Goal: Task Accomplishment & Management: Use online tool/utility

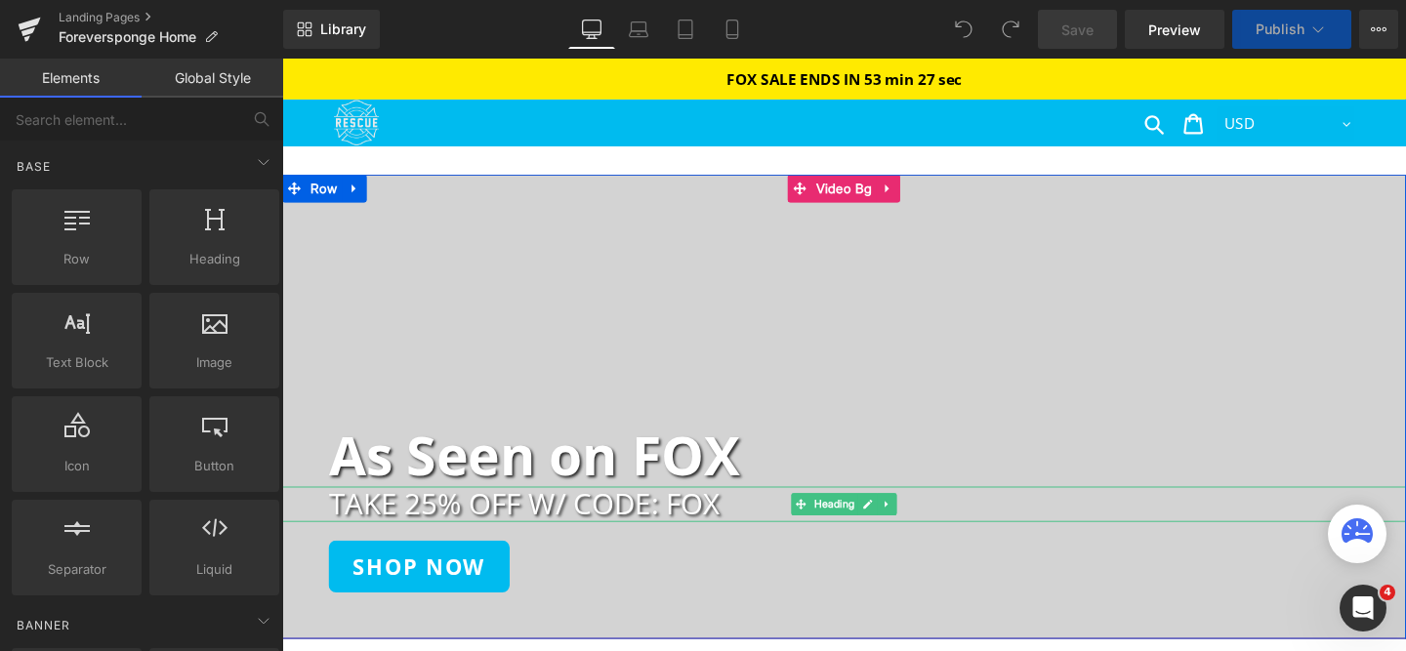
click at [618, 536] on h2 "TAKE 25% OFF W/ CODE: FOX" at bounding box center [897, 527] width 1133 height 36
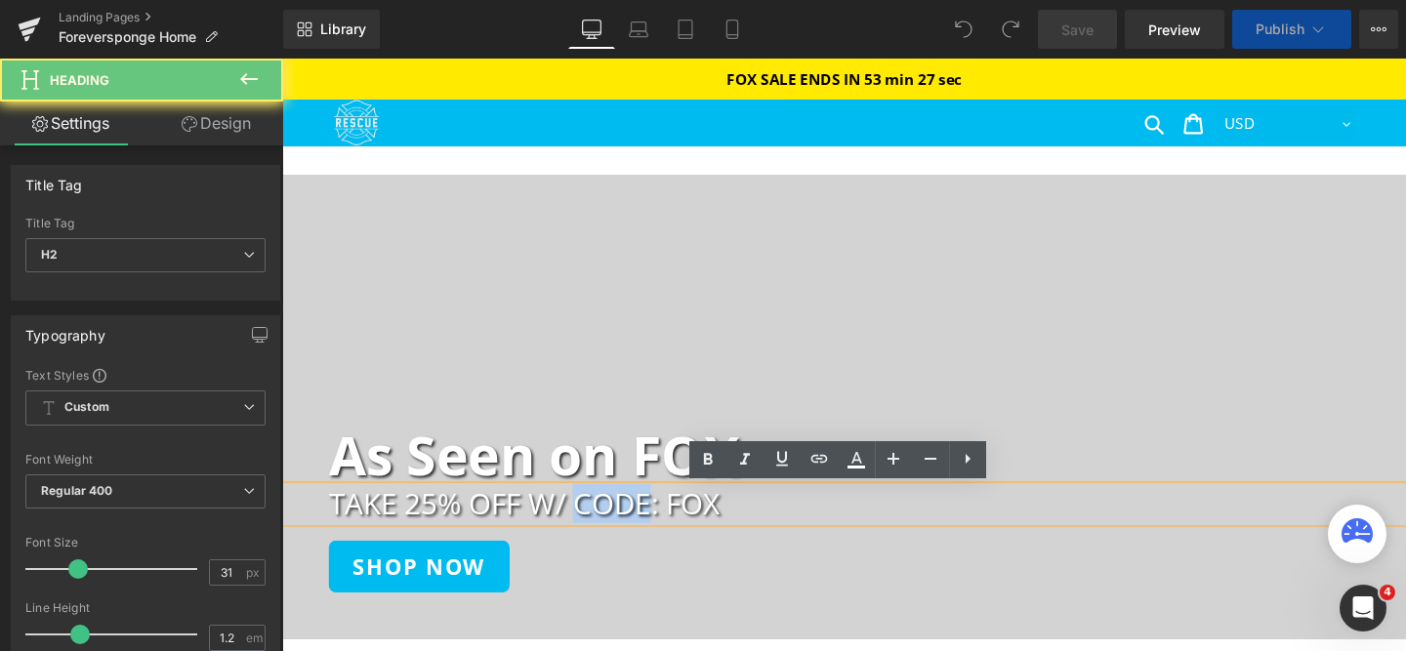
click at [618, 536] on h2 "TAKE 25% OFF W/ CODE: FOX" at bounding box center [897, 527] width 1133 height 36
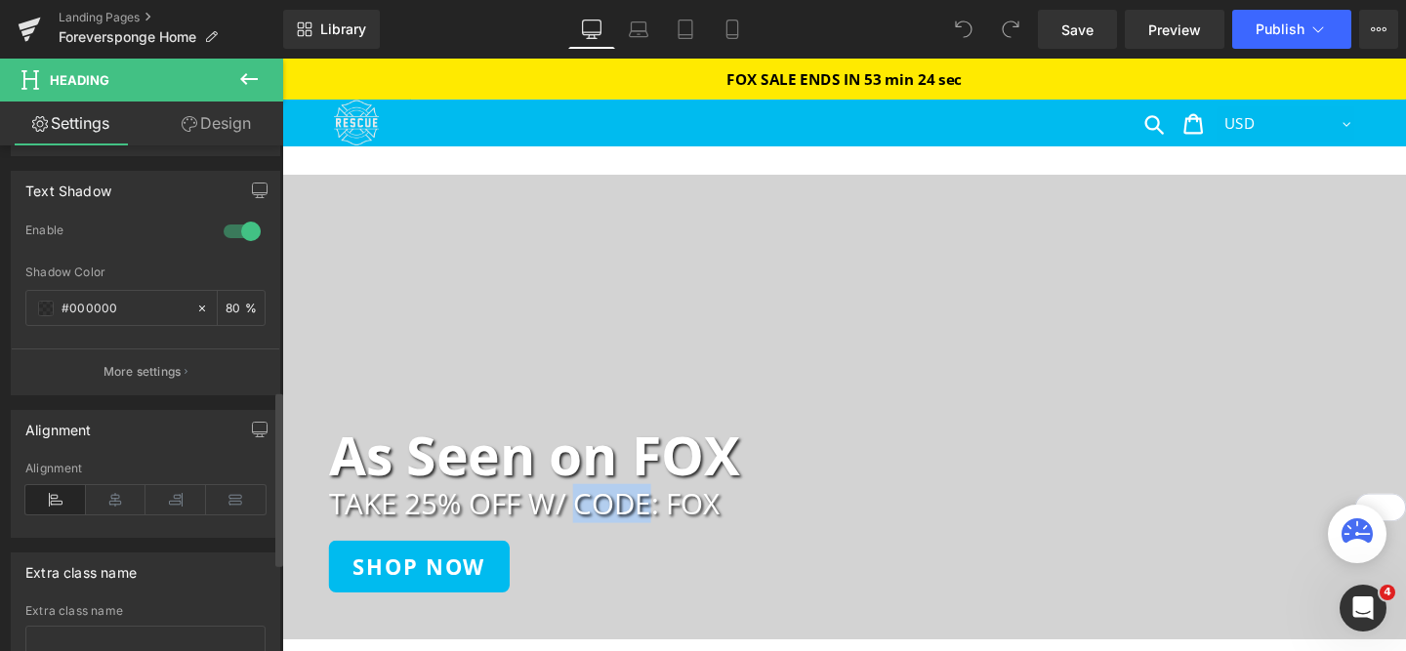
scroll to position [963, 0]
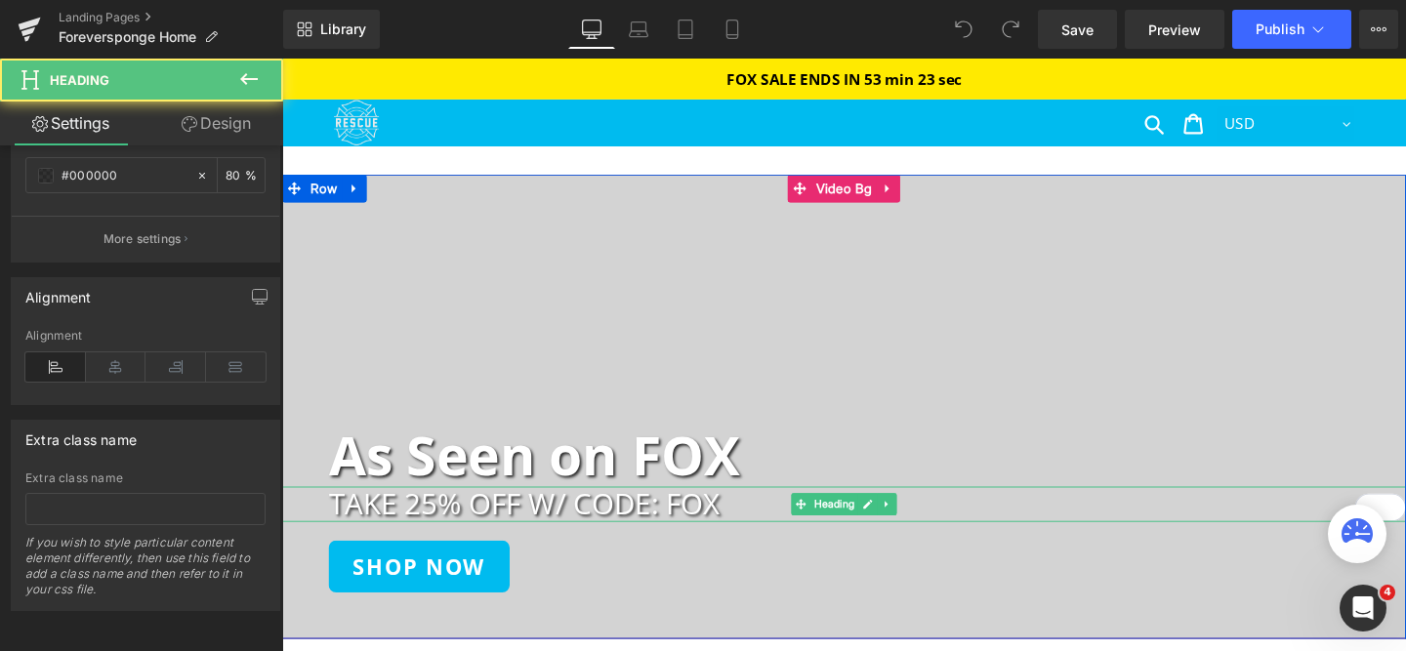
click at [463, 524] on h2 "TAKE 25% OFF W/ CODE: FOX" at bounding box center [897, 527] width 1133 height 36
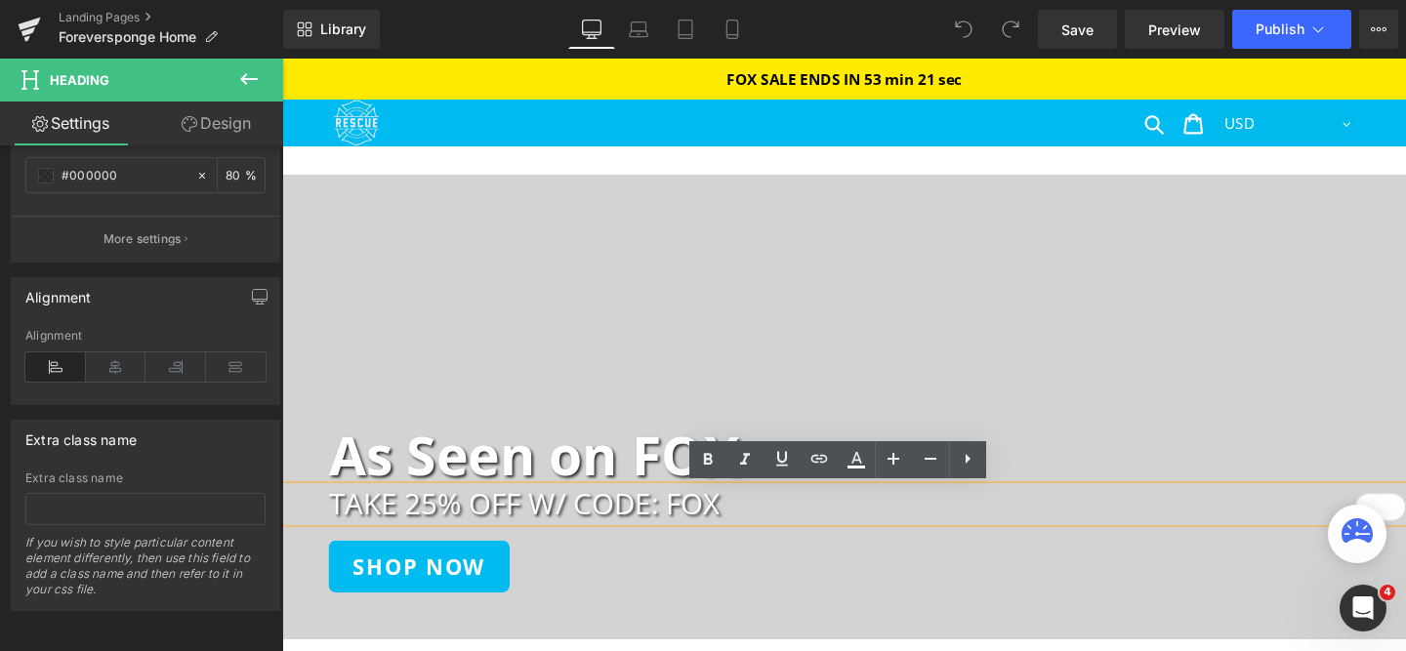
click at [439, 527] on h2 "TAKE 25% OFF W/ CODE: FOX" at bounding box center [897, 527] width 1133 height 36
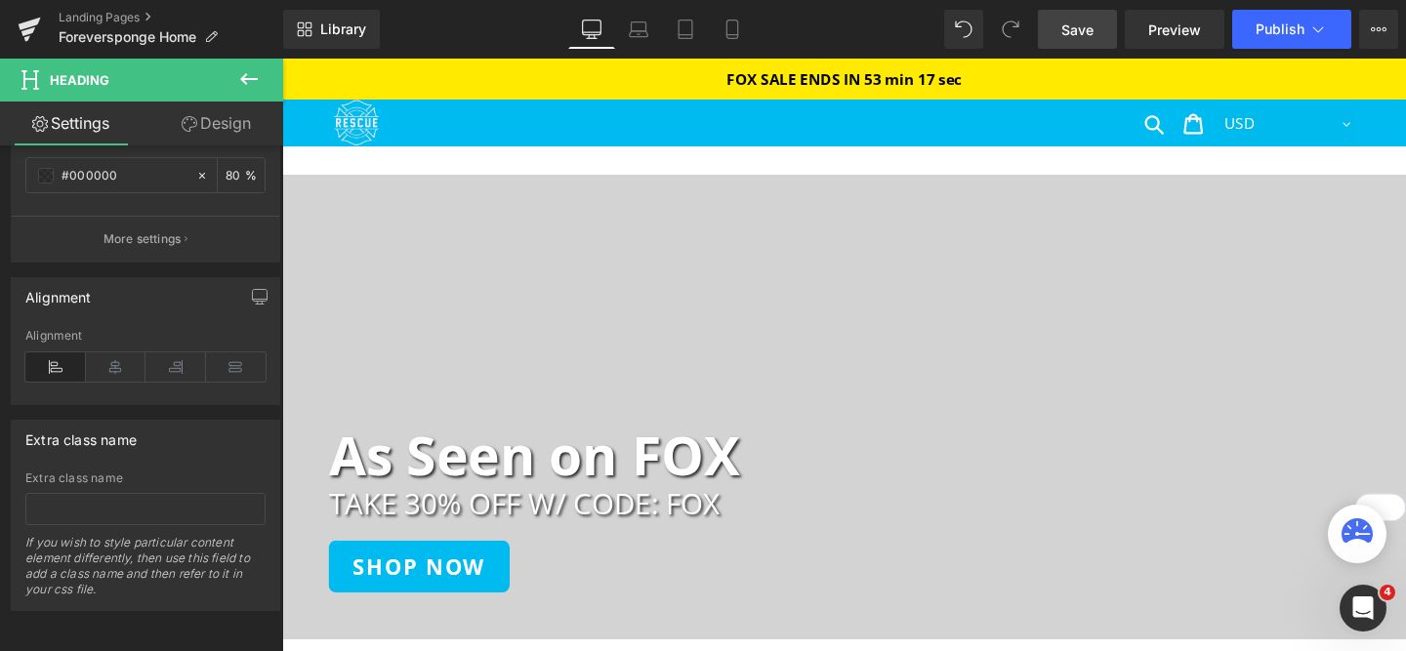
click at [1078, 34] on span "Save" at bounding box center [1077, 30] width 32 height 21
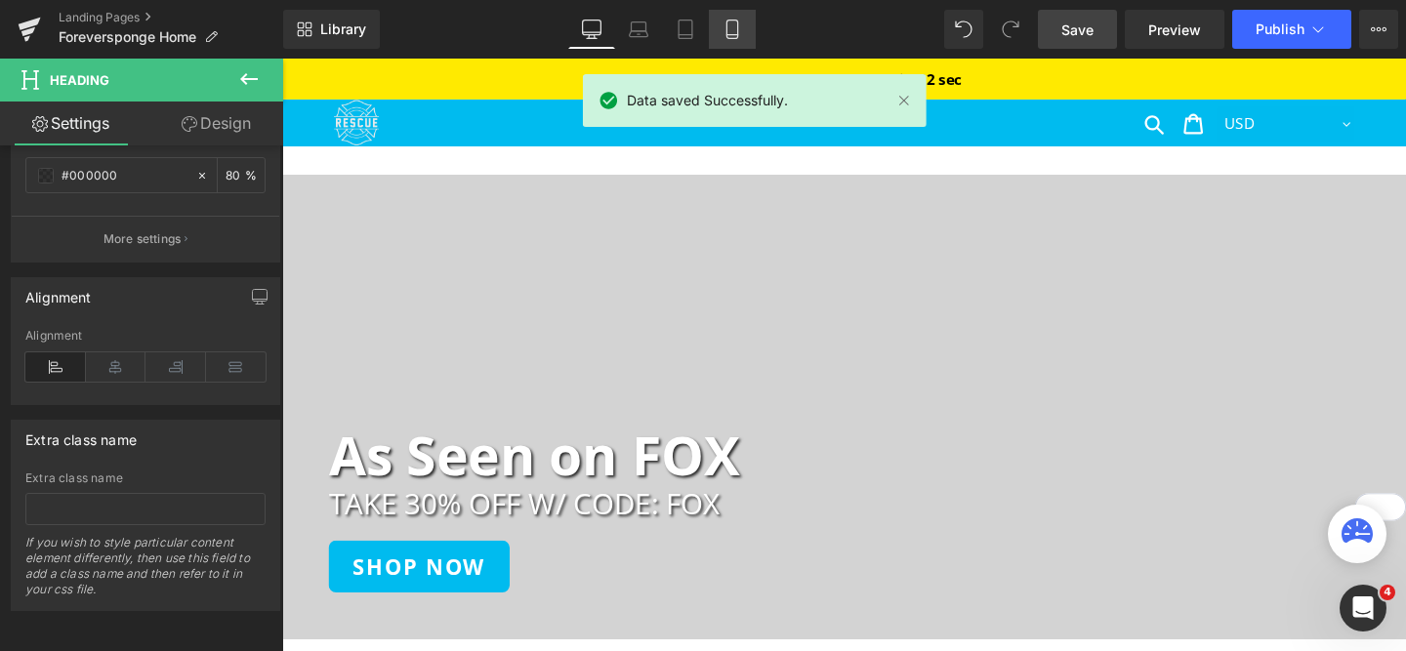
click at [742, 30] on icon at bounding box center [733, 30] width 20 height 20
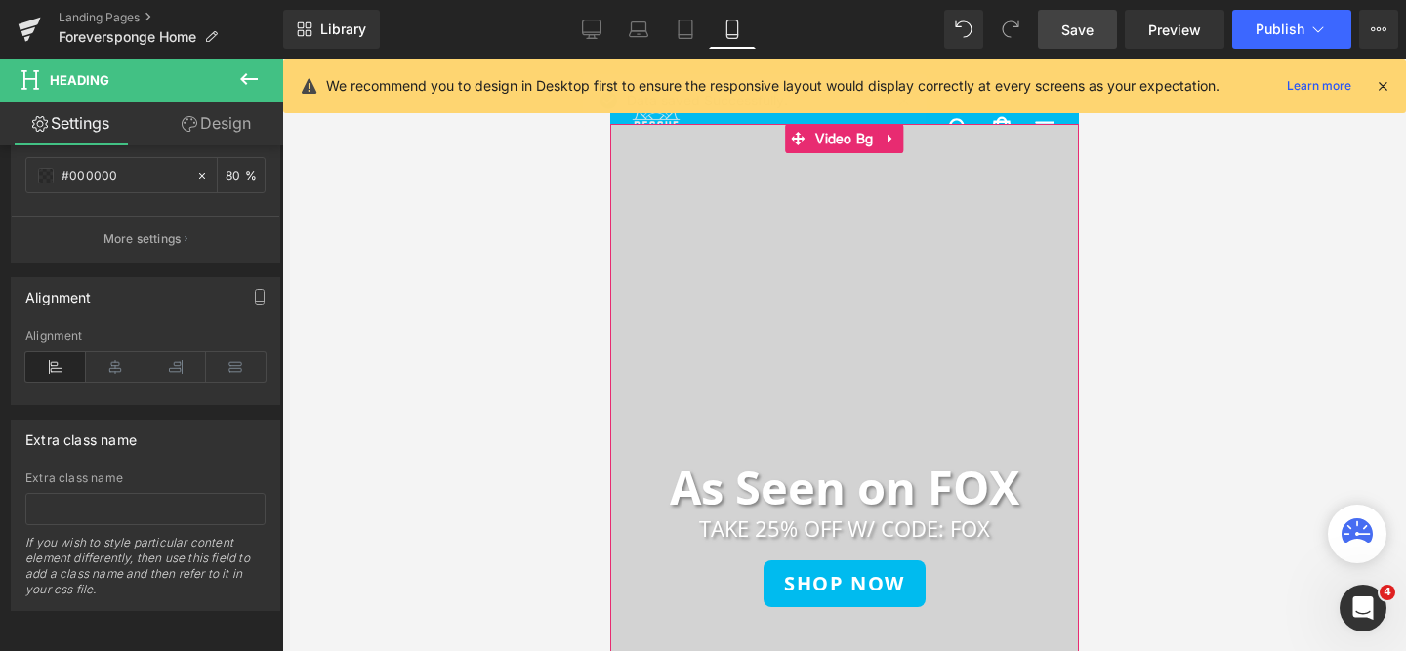
scroll to position [79, 0]
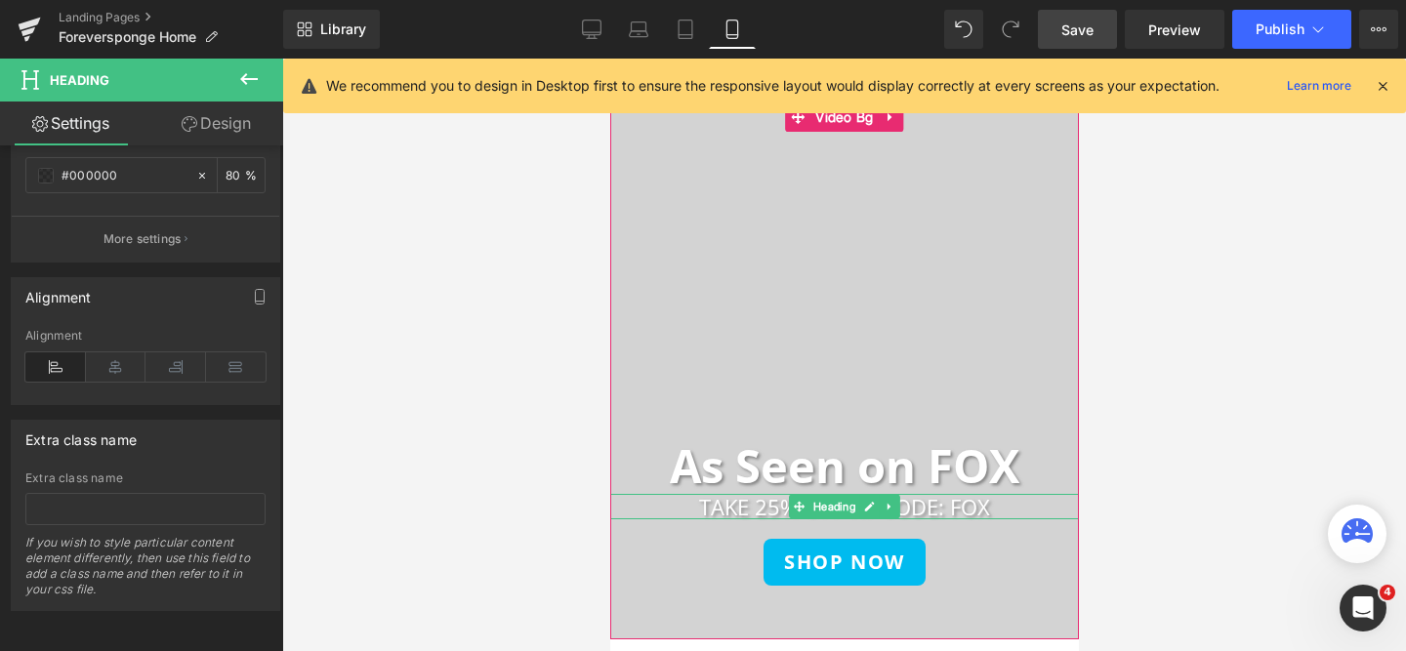
click at [751, 520] on h2 "TAKE 25% OFF W/ CODE: FOX" at bounding box center [843, 506] width 469 height 25
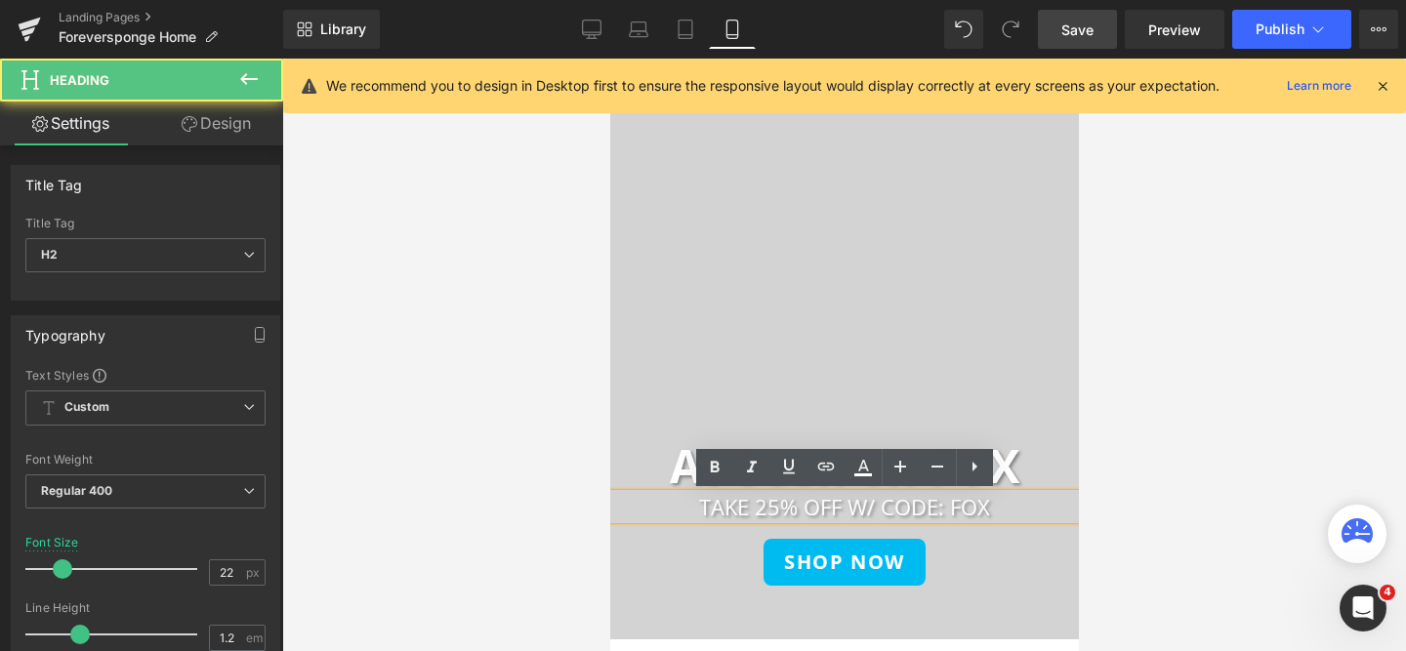
click at [778, 510] on h2 "TAKE 25% OFF W/ CODE: FOX" at bounding box center [843, 506] width 469 height 25
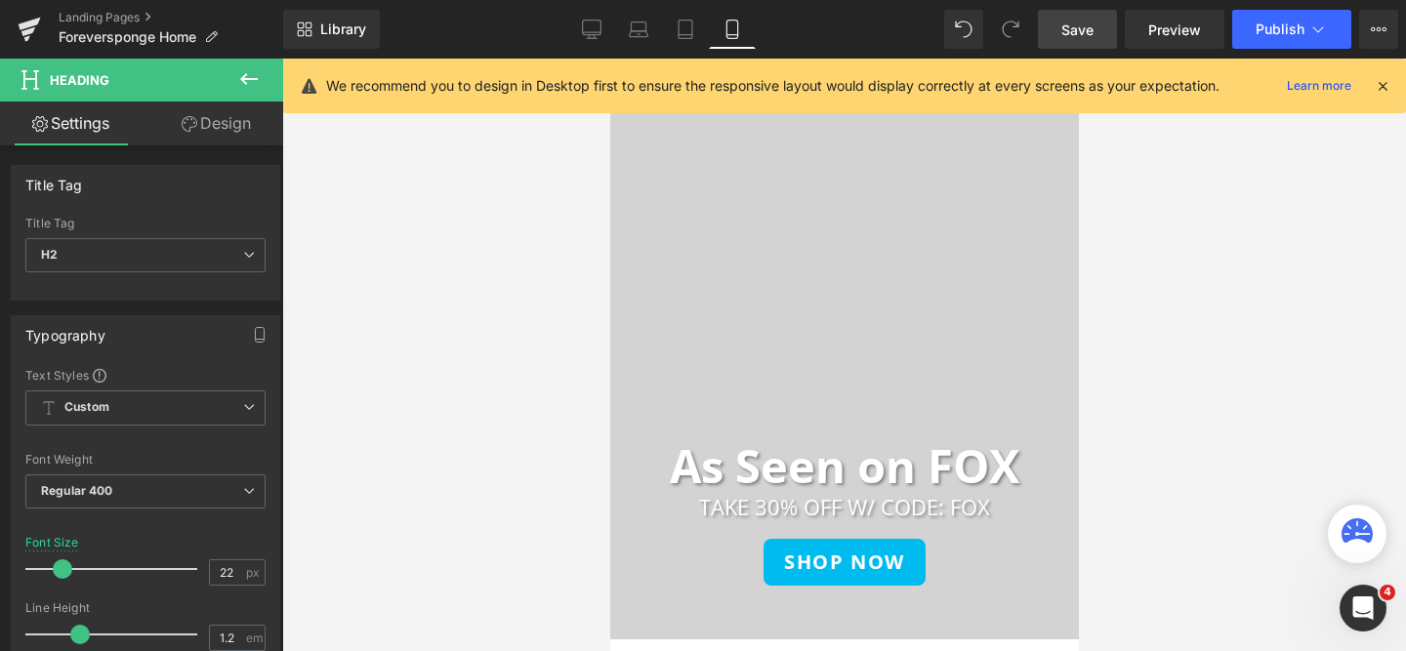
click at [1080, 17] on link "Save" at bounding box center [1077, 29] width 79 height 39
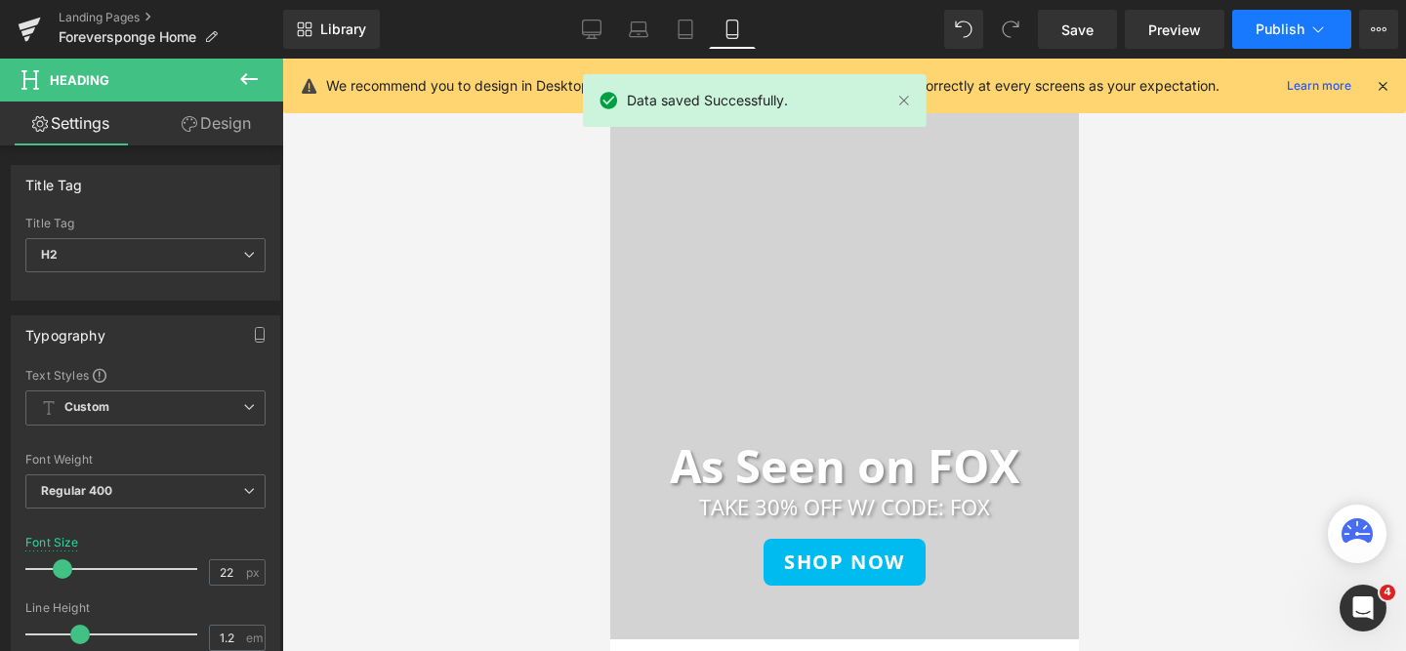
click at [1263, 21] on span "Publish" at bounding box center [1280, 29] width 49 height 16
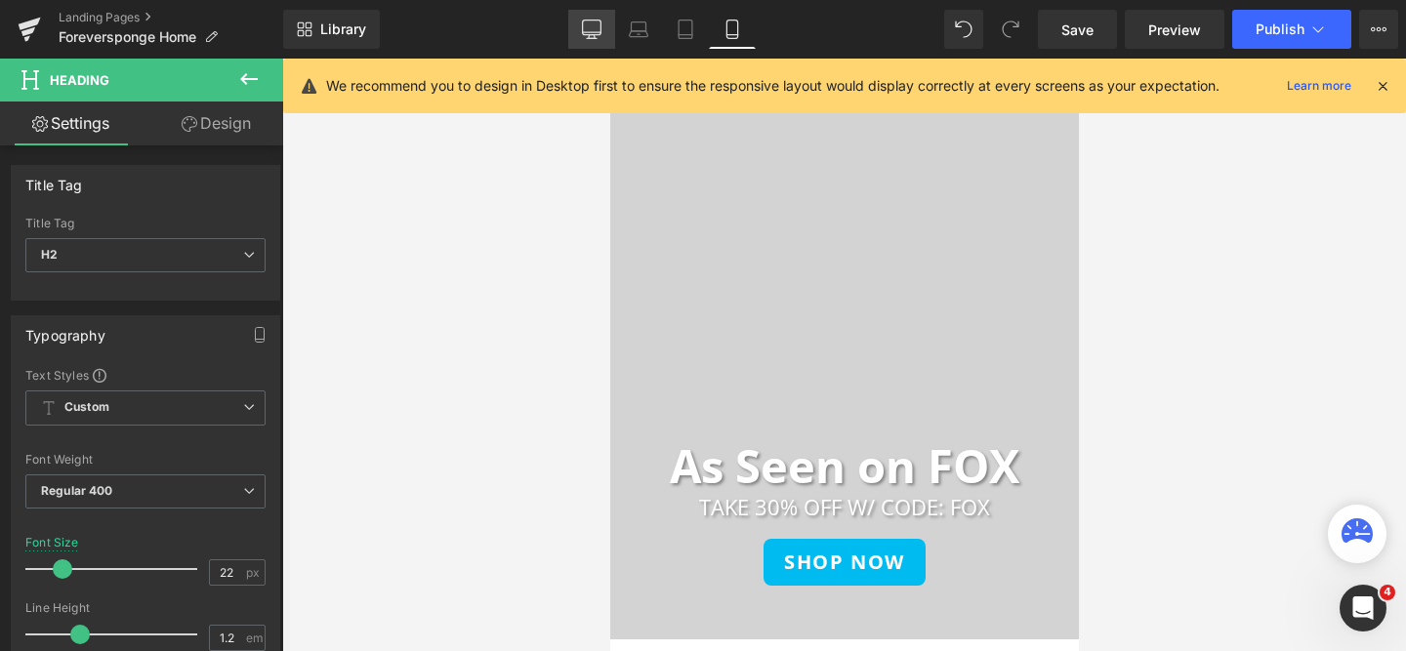
click at [583, 41] on link "Desktop" at bounding box center [591, 29] width 47 height 39
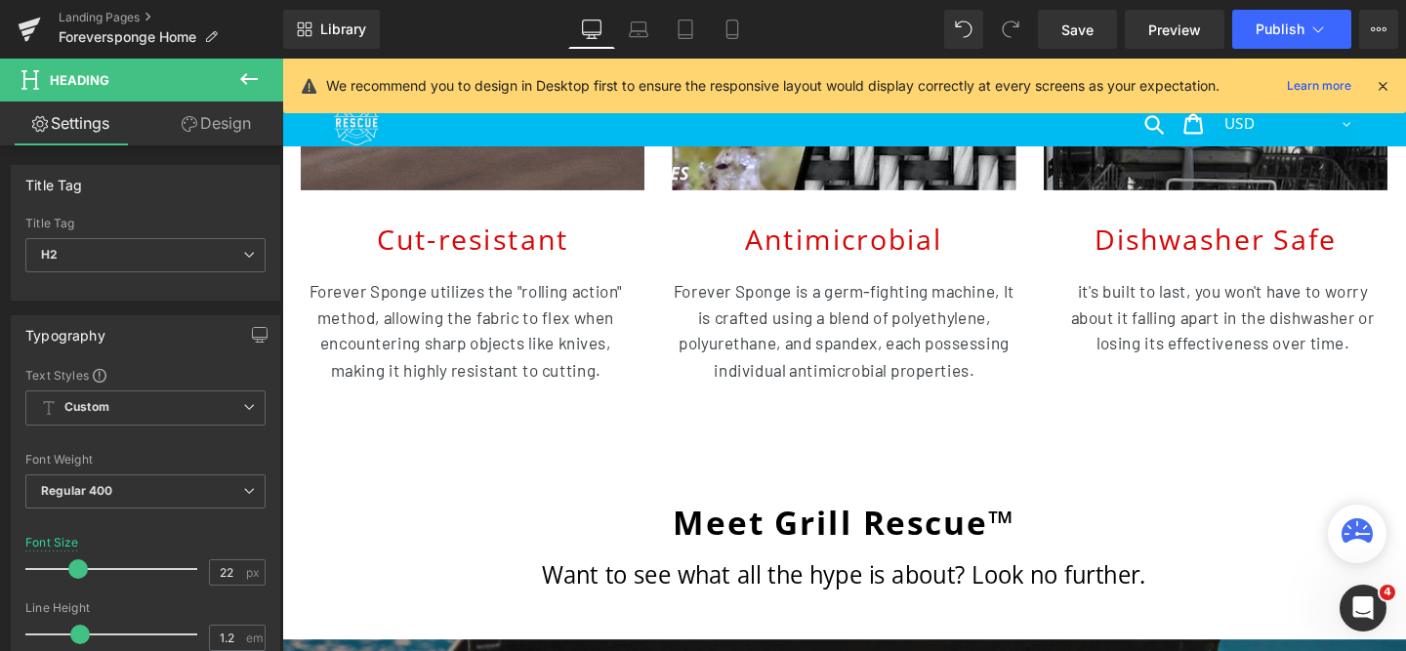
scroll to position [2874, 0]
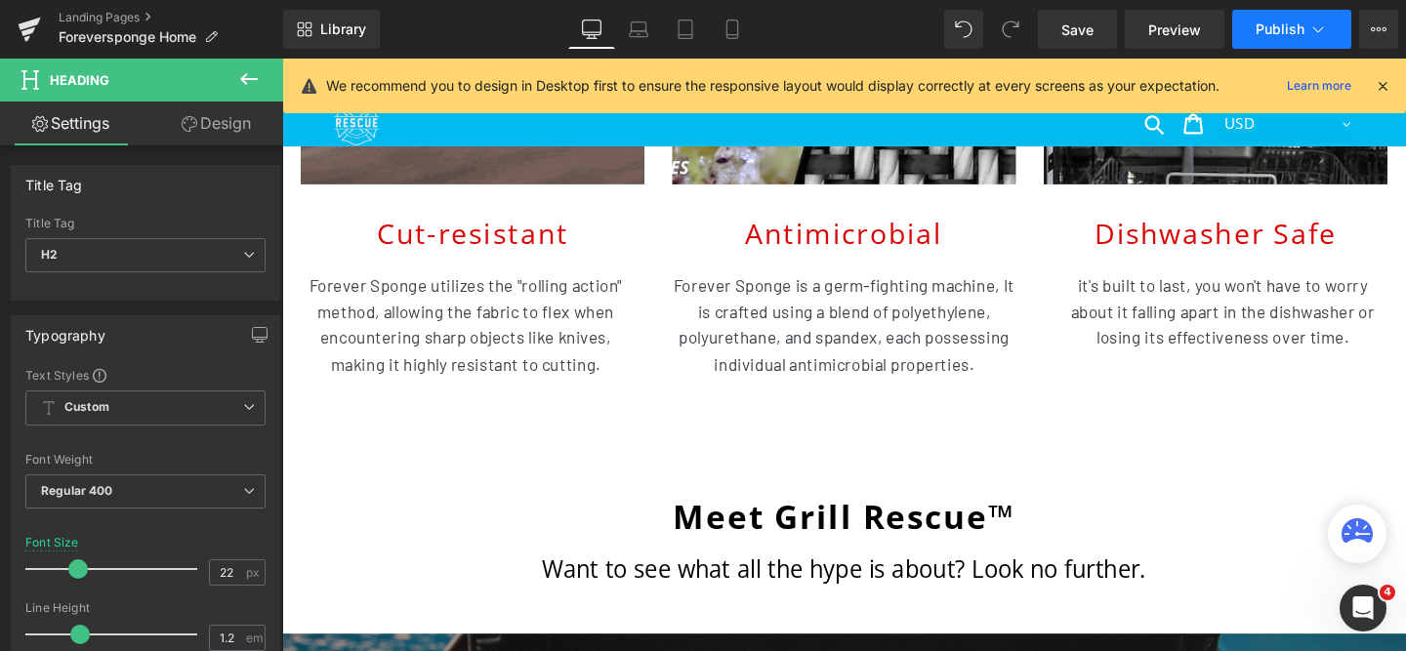
click at [1281, 26] on span "Publish" at bounding box center [1280, 29] width 49 height 16
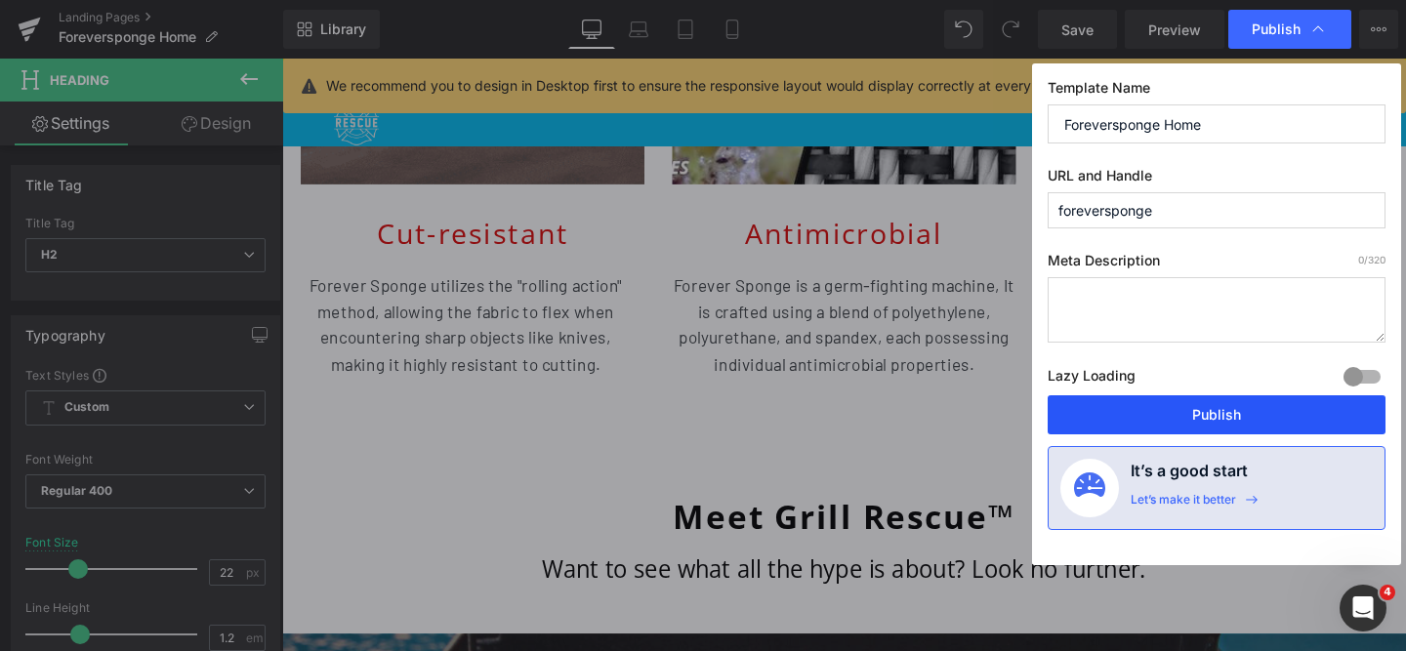
click at [1133, 428] on button "Publish" at bounding box center [1217, 414] width 338 height 39
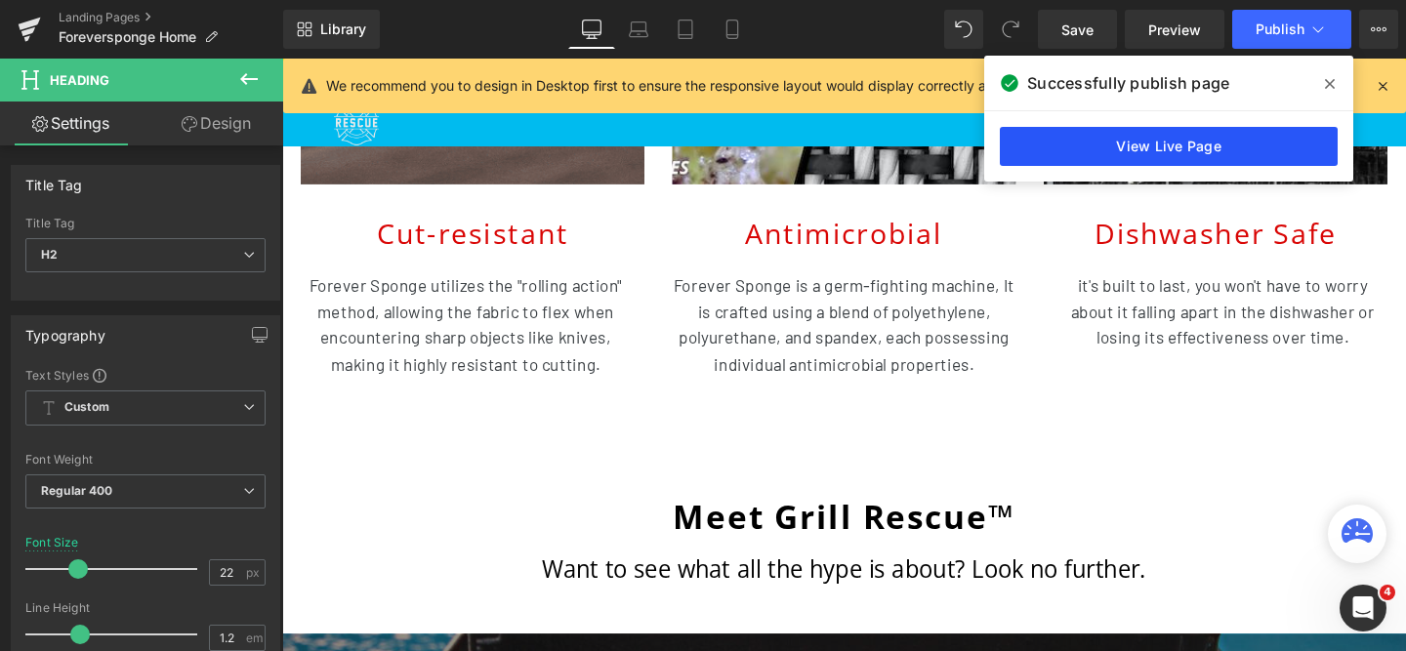
click at [1051, 141] on link "View Live Page" at bounding box center [1169, 146] width 338 height 39
